Goal: Transaction & Acquisition: Purchase product/service

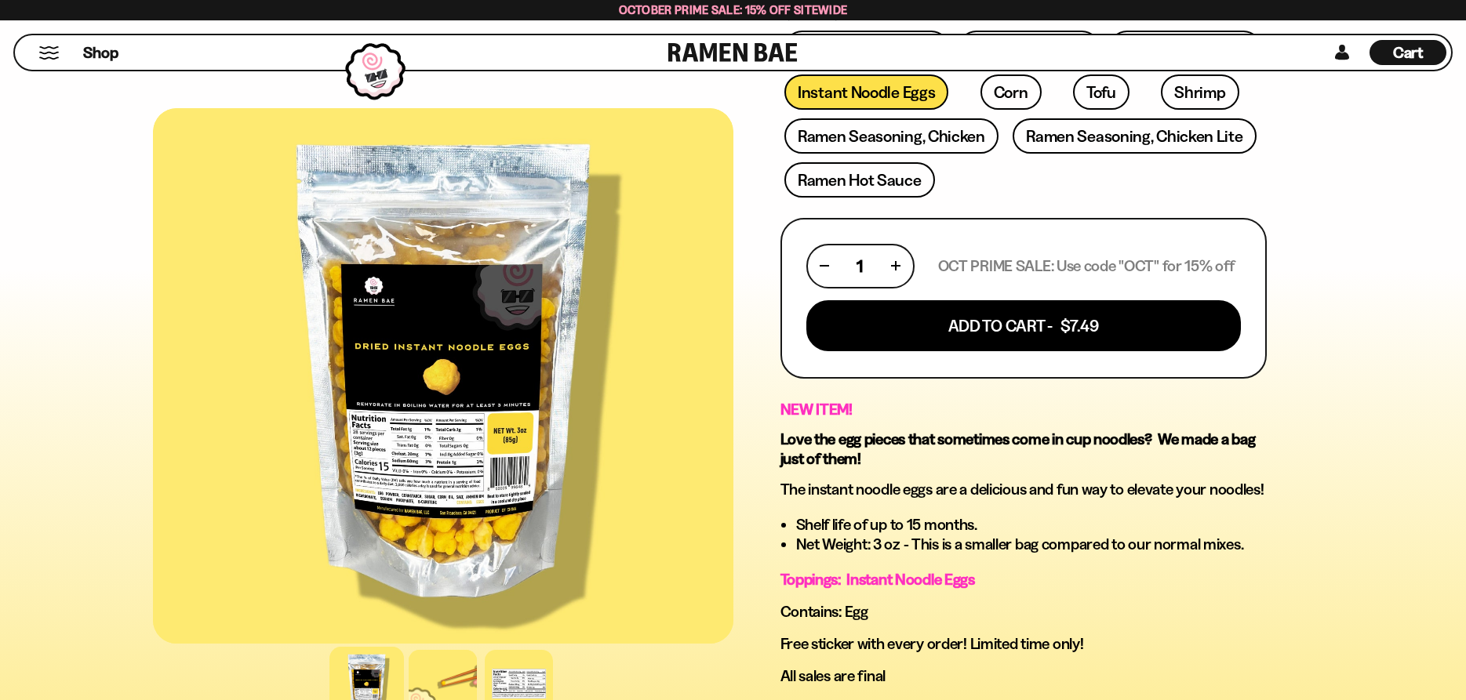
scroll to position [480, 0]
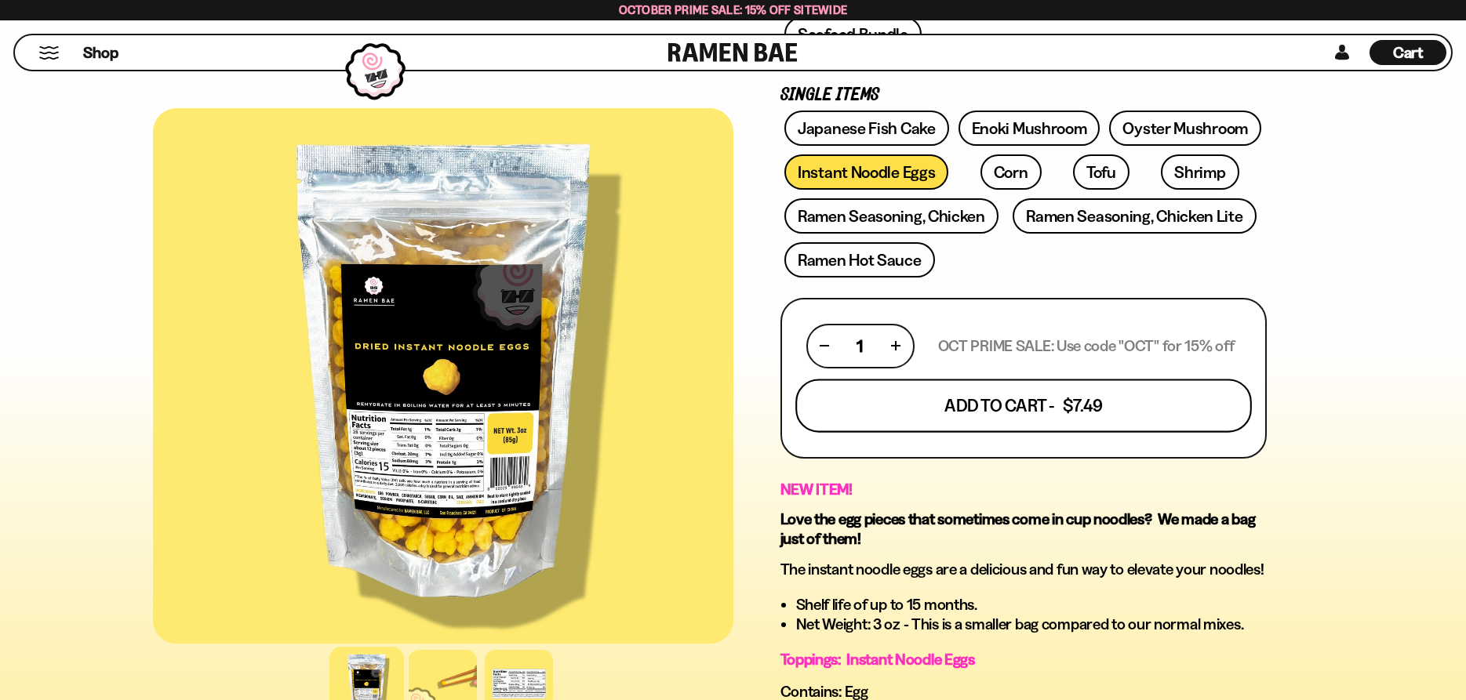
click at [976, 417] on button "Add To Cart - $7.49" at bounding box center [1023, 405] width 457 height 53
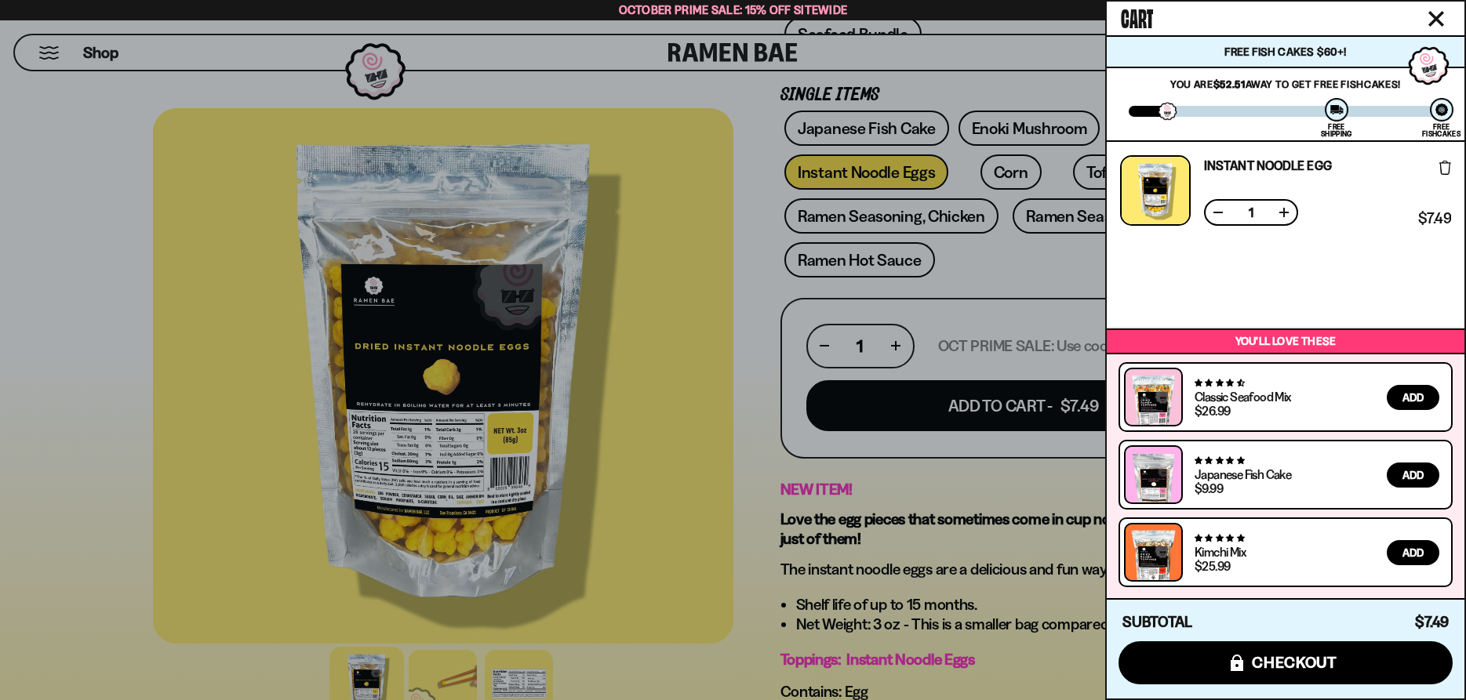
click at [1002, 279] on div at bounding box center [733, 350] width 1466 height 700
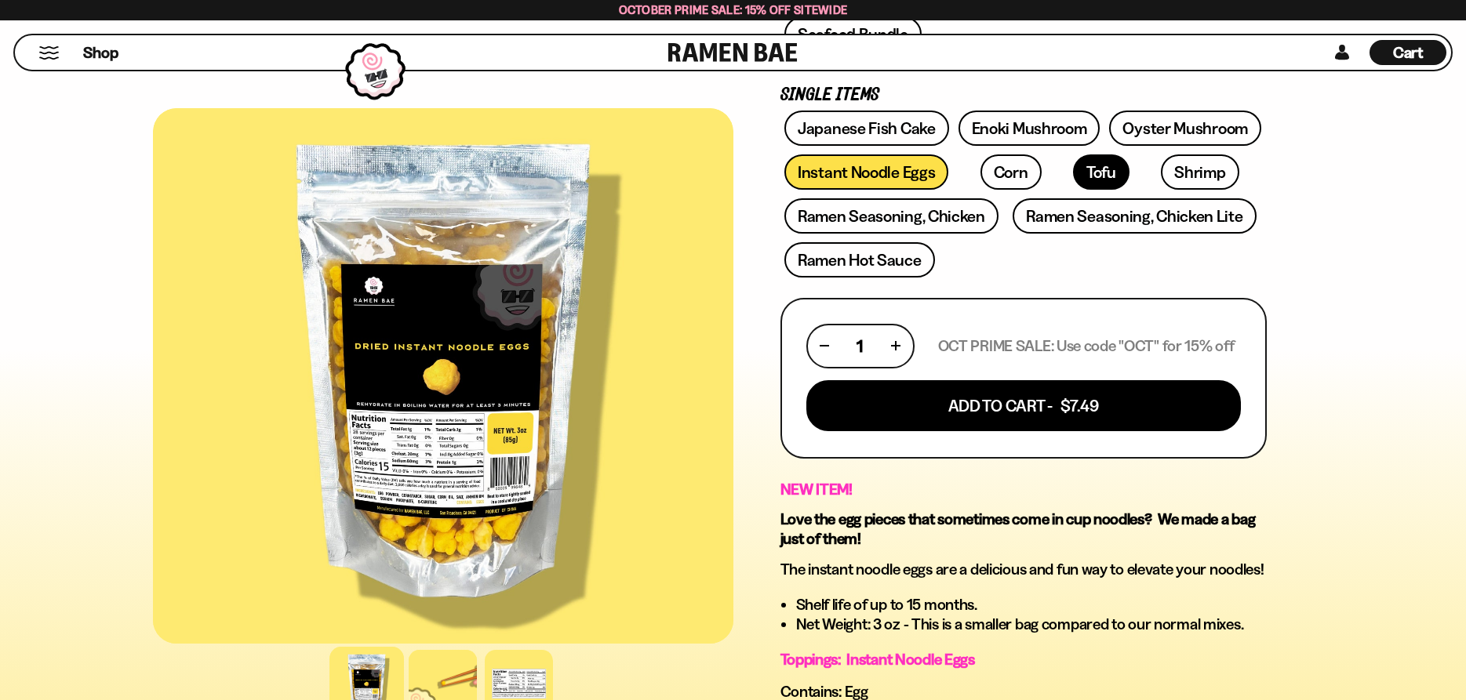
click at [1073, 179] on link "Tofu" at bounding box center [1101, 172] width 56 height 35
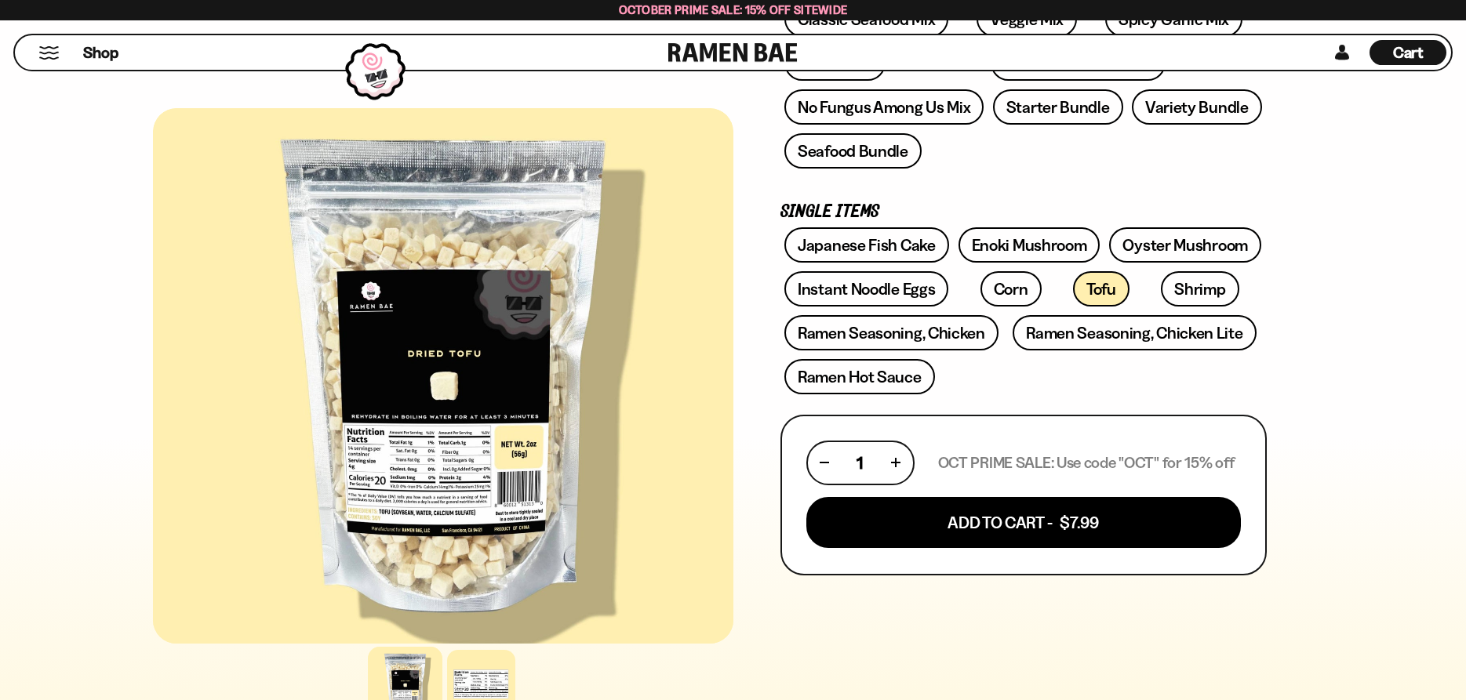
scroll to position [400, 0]
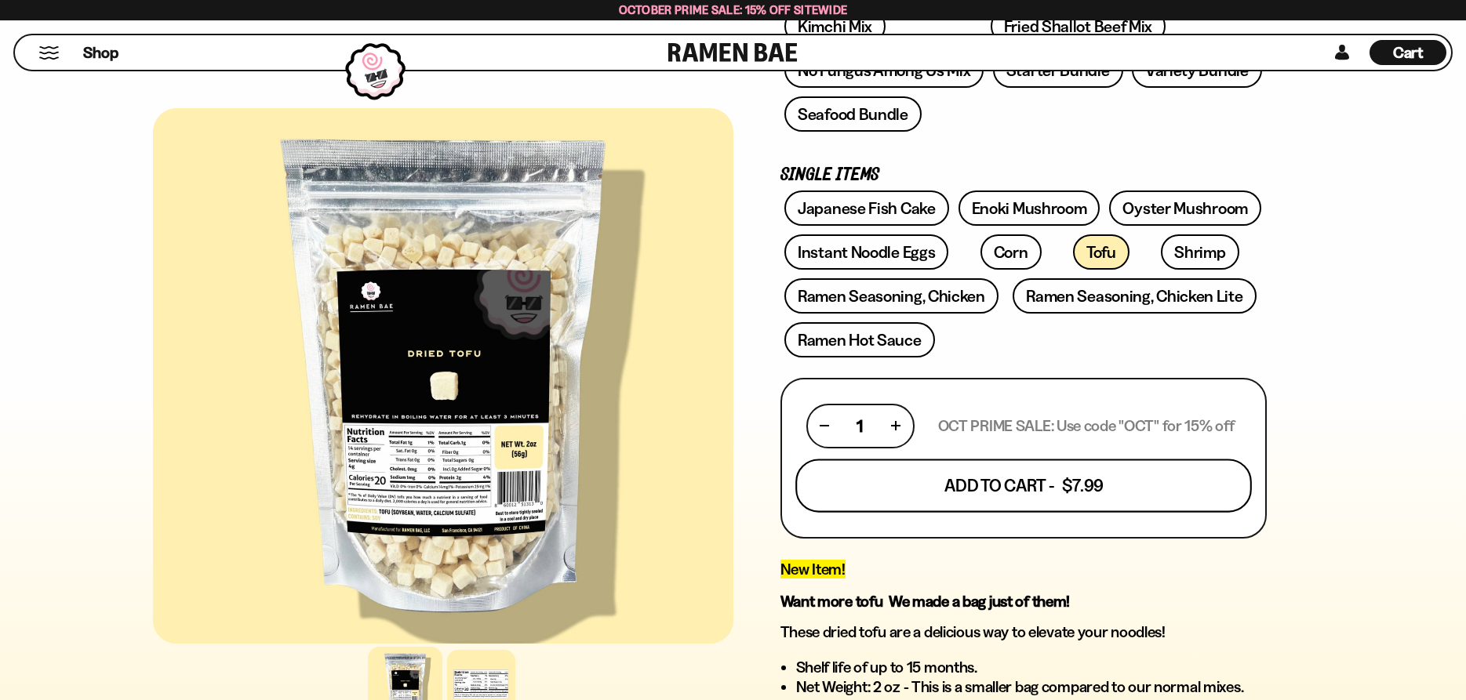
click at [1006, 492] on button "Add To Cart - $7.99" at bounding box center [1023, 485] width 457 height 53
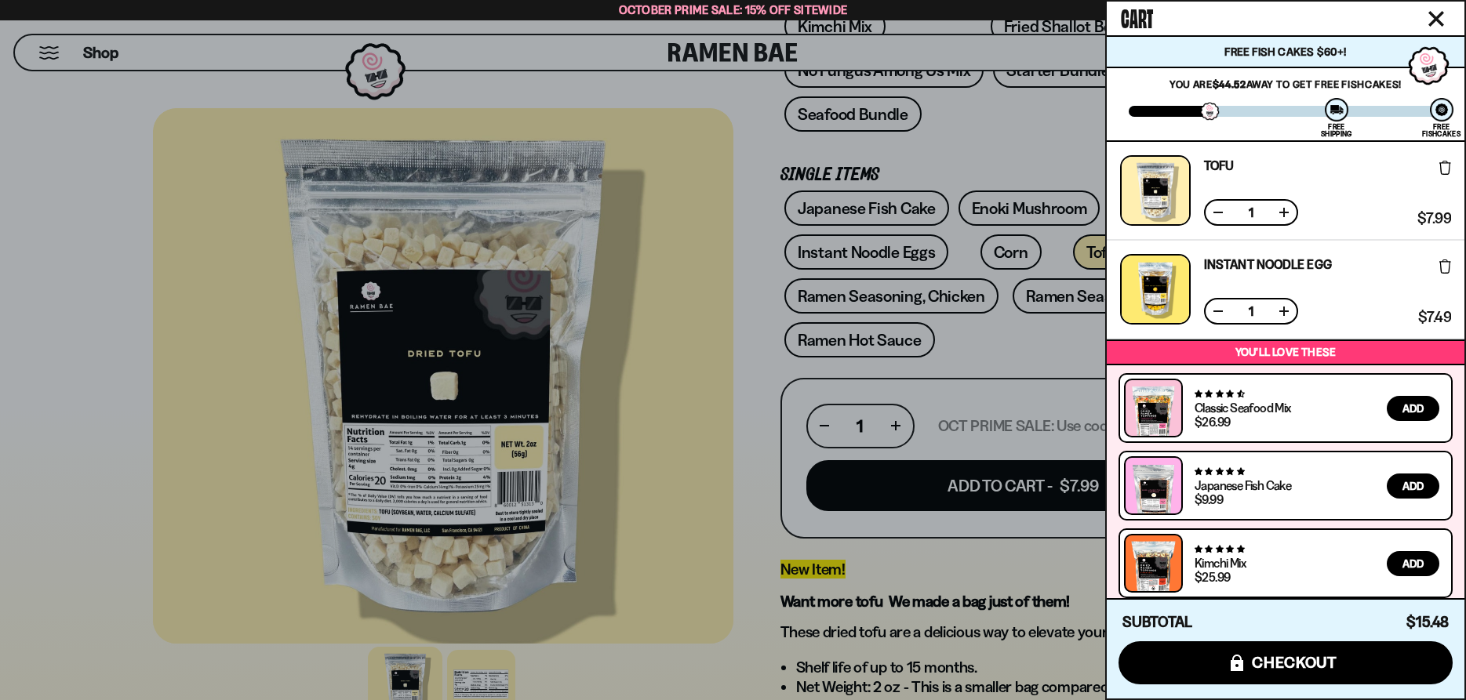
click at [737, 294] on div at bounding box center [733, 350] width 1466 height 700
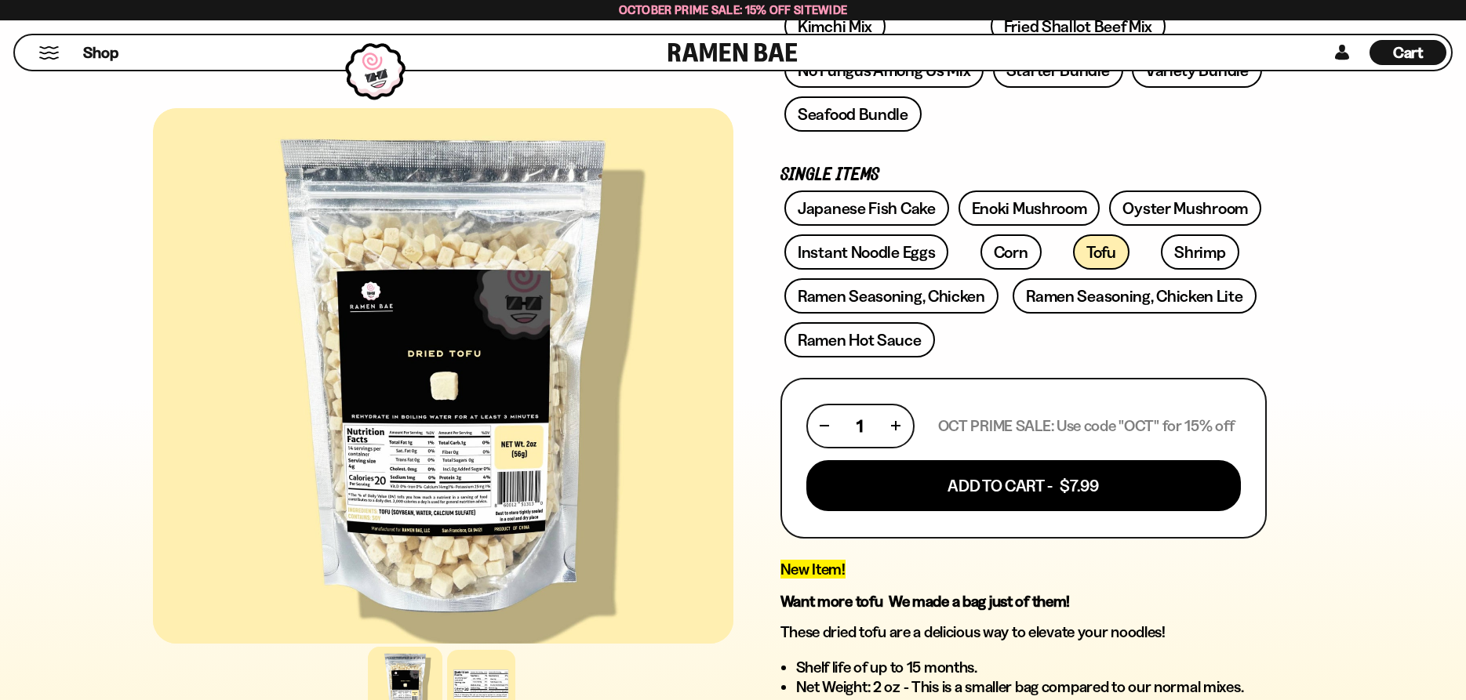
scroll to position [480, 0]
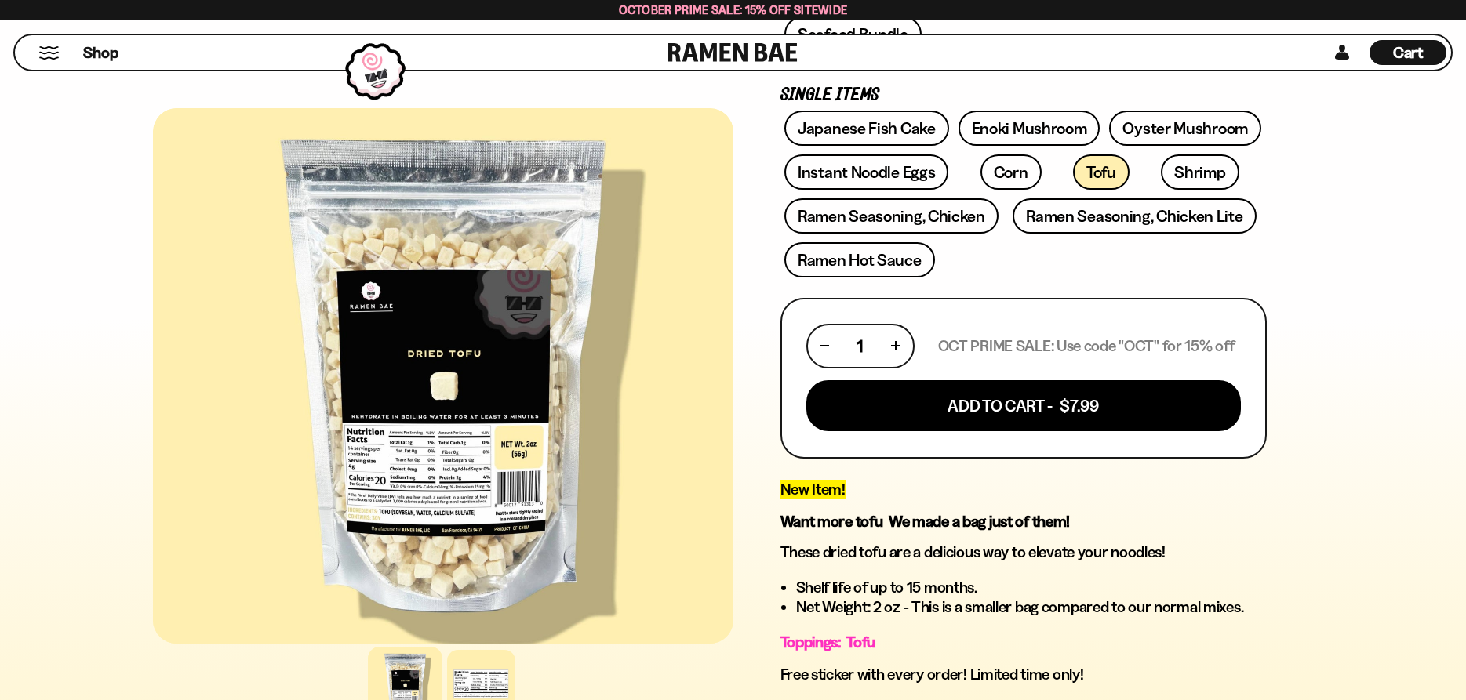
click at [1401, 51] on span "Cart" at bounding box center [1408, 52] width 31 height 19
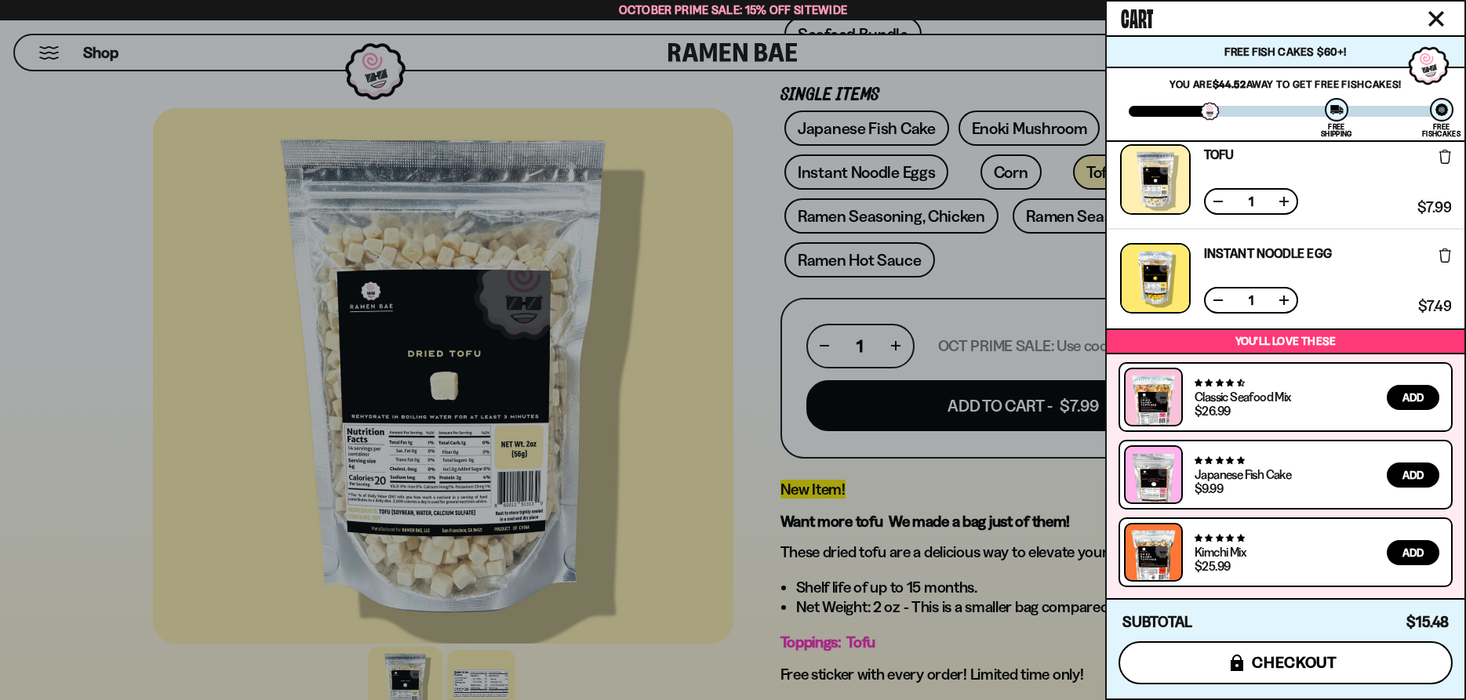
click at [1305, 666] on span "checkout" at bounding box center [1295, 662] width 86 height 17
